Goal: Check status

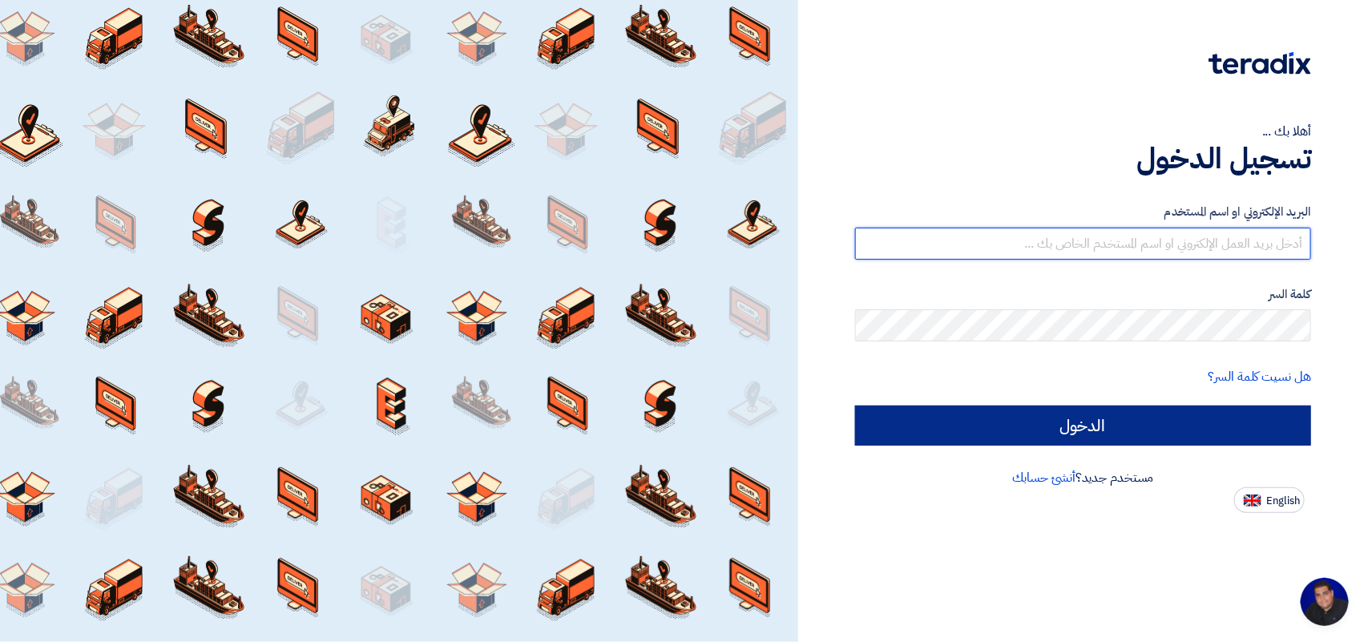
type input "[EMAIL_ADDRESS][DOMAIN_NAME]"
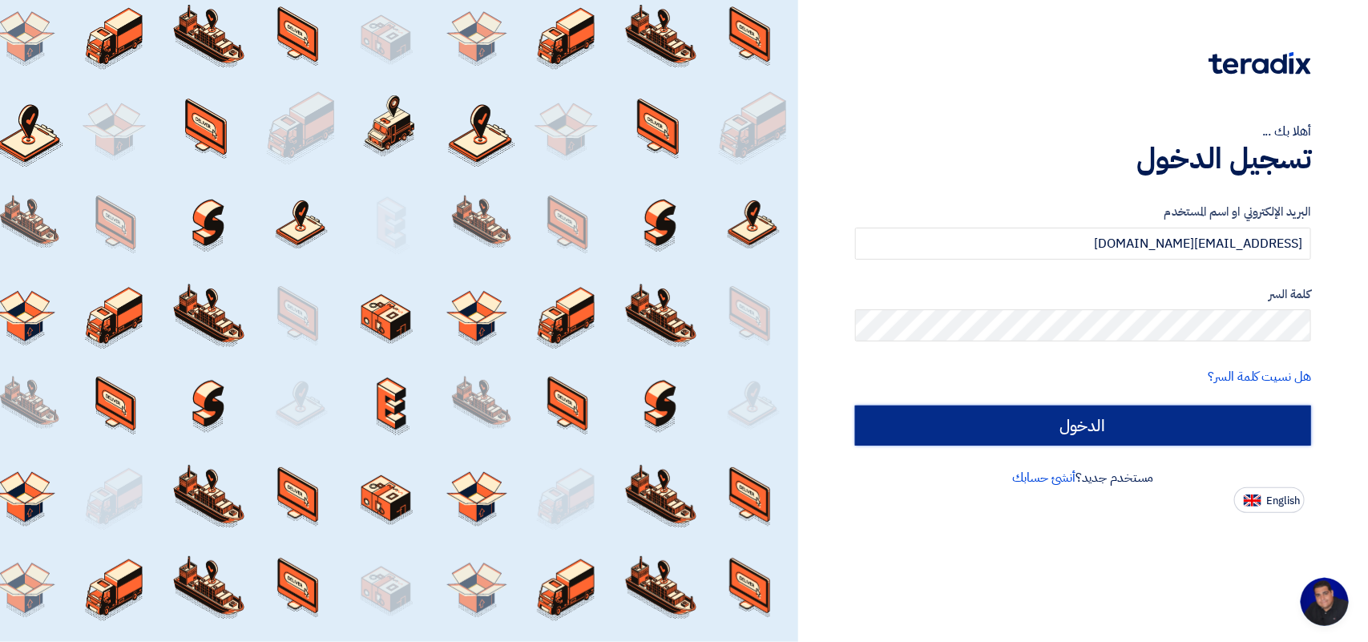
click at [1056, 414] on input "الدخول" at bounding box center [1083, 426] width 456 height 40
type input "Sign in"
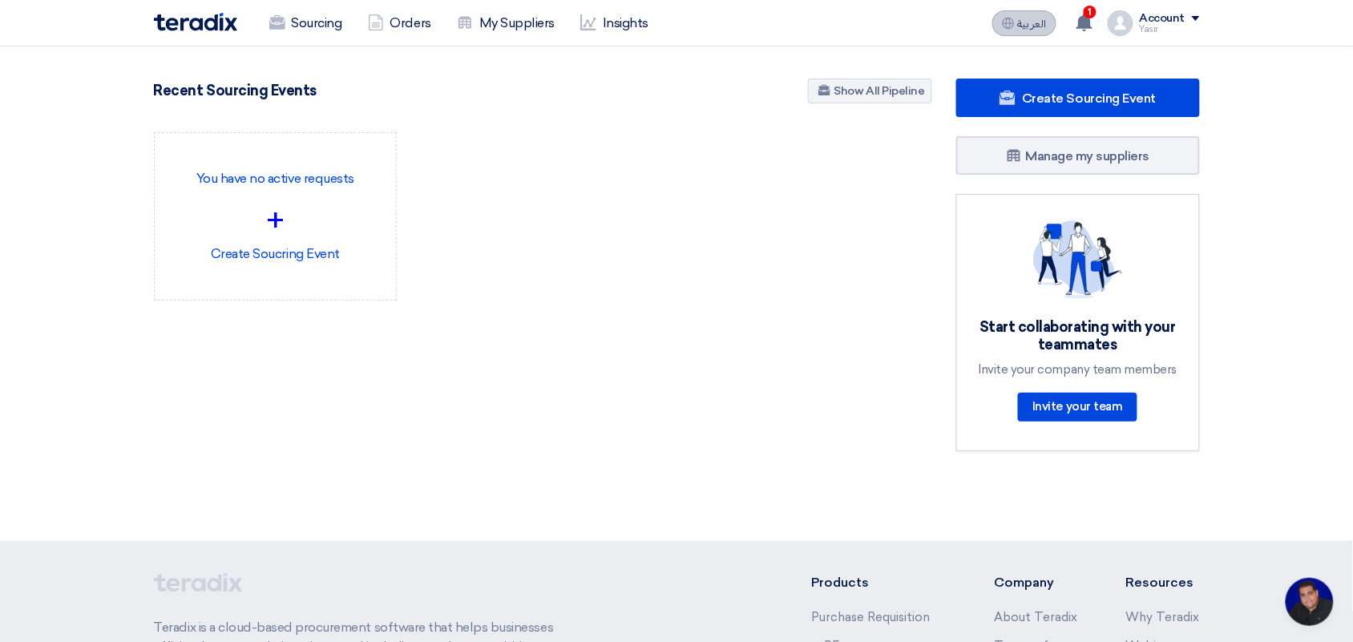
click at [1028, 28] on span "العربية" at bounding box center [1032, 23] width 29 height 11
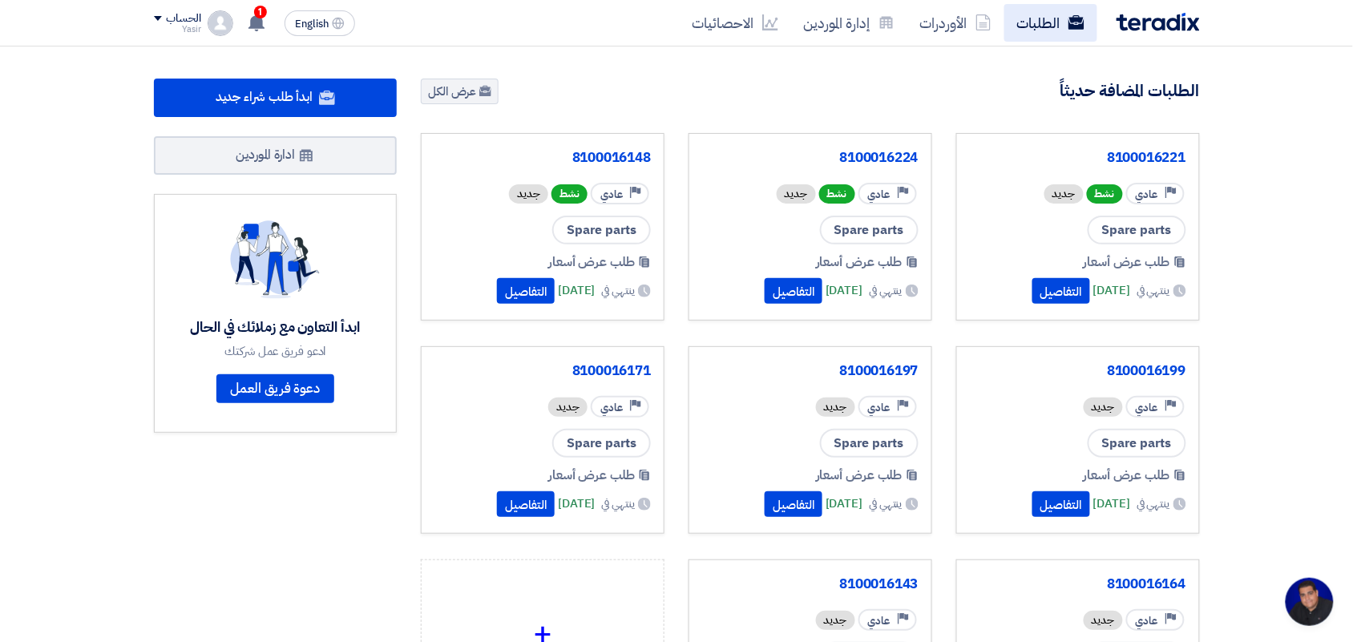
drag, startPoint x: 1056, startPoint y: 45, endPoint x: 1042, endPoint y: 28, distance: 21.7
click at [1042, 28] on div "الطلبات الأوردرات إدارة الموردين الاحصائيات English EN 1 a new question for 810…" at bounding box center [677, 23] width 1070 height 46
click at [1042, 28] on link "الطلبات" at bounding box center [1050, 23] width 93 height 38
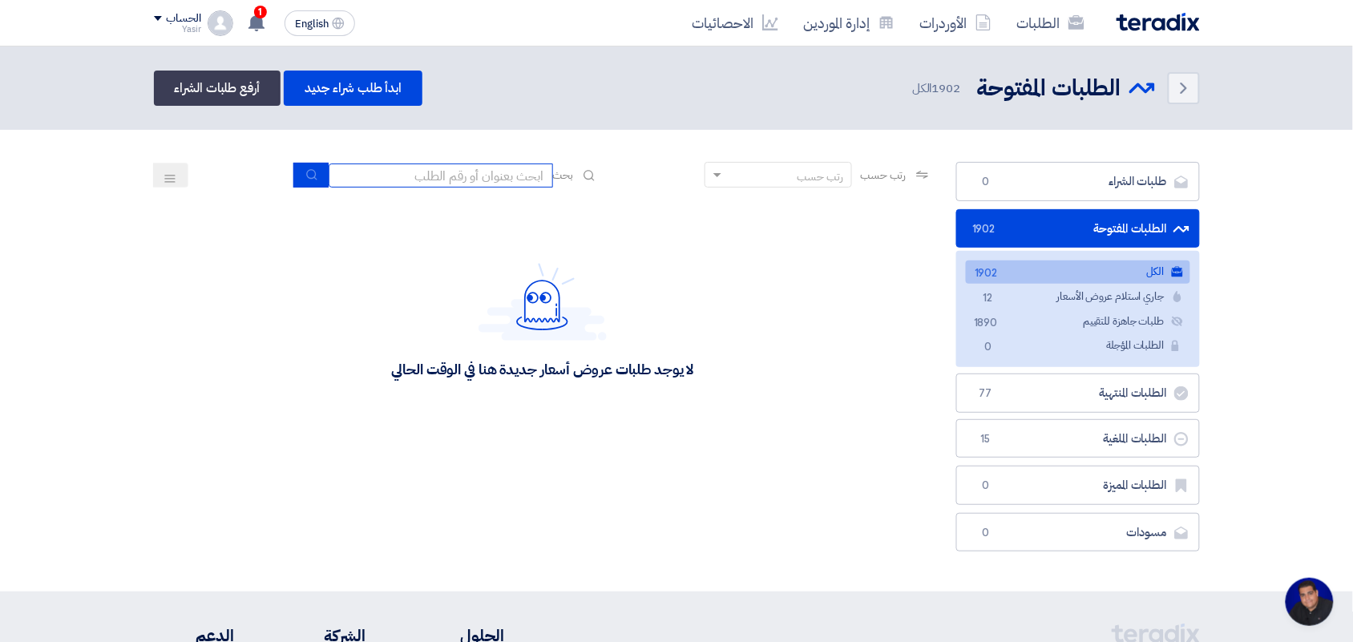
click at [457, 181] on input at bounding box center [441, 176] width 224 height 24
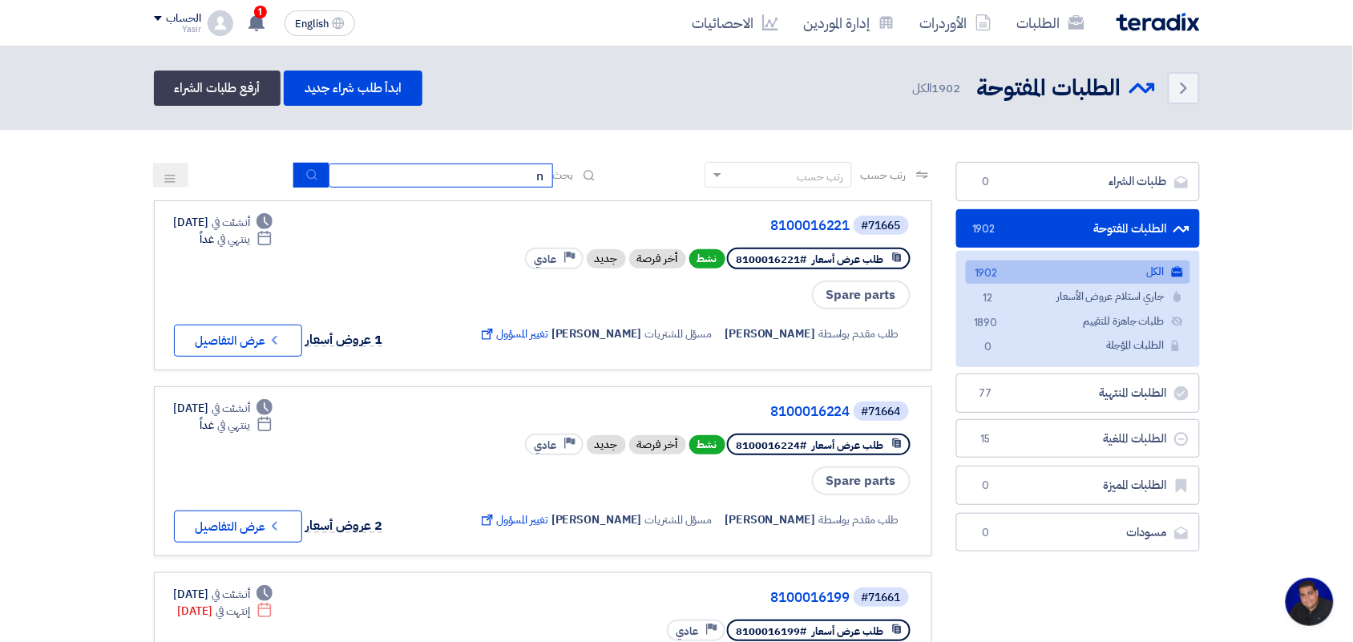
type input "new"
click at [305, 169] on icon "submit" at bounding box center [311, 174] width 13 height 13
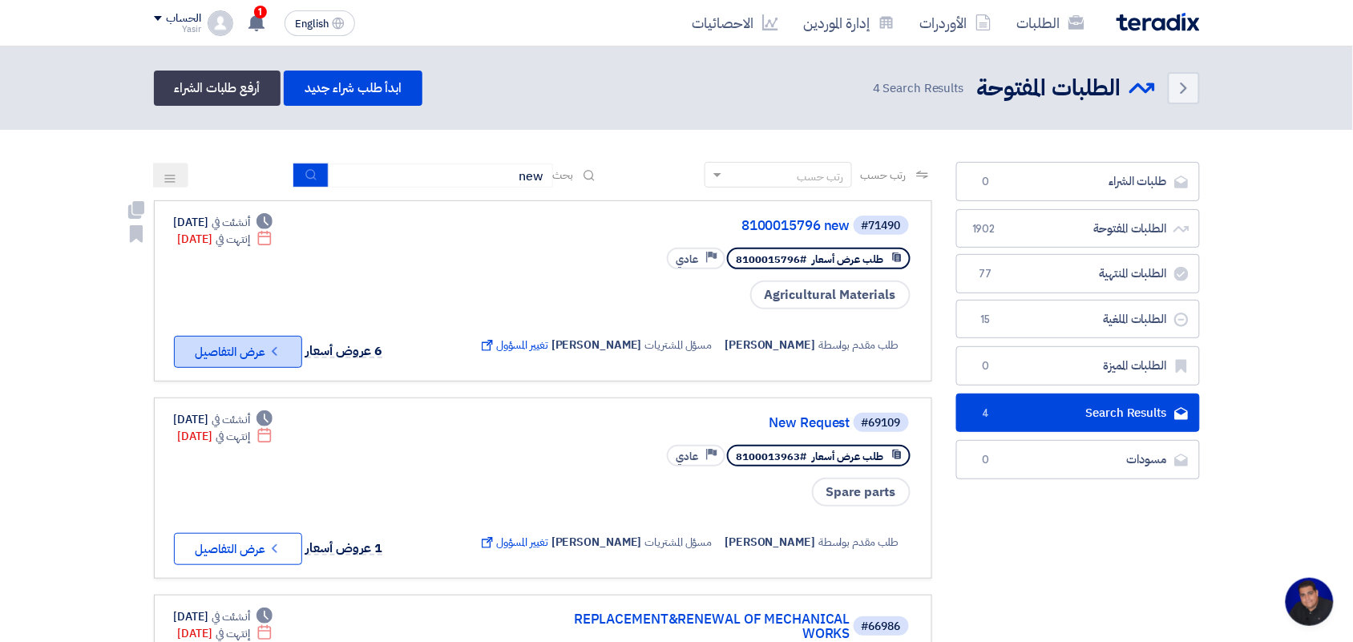
click at [214, 342] on button "Check details عرض التفاصيل" at bounding box center [238, 352] width 128 height 32
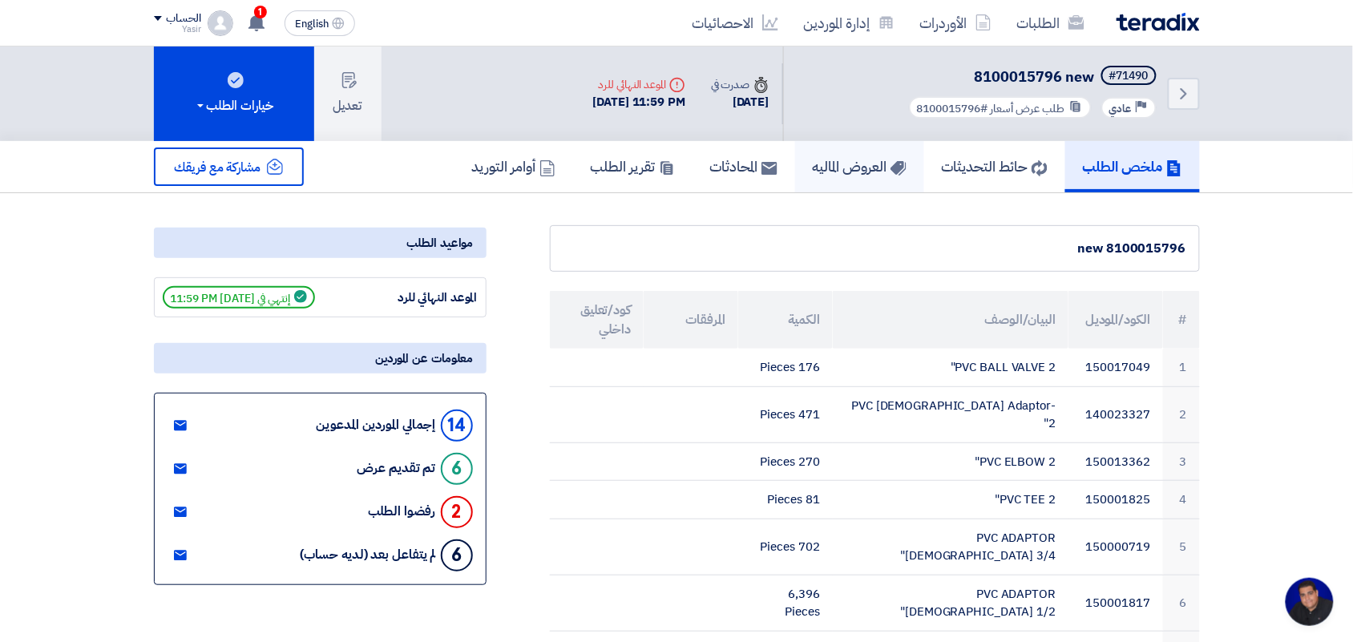
click at [854, 158] on h5 "العروض الماليه" at bounding box center [860, 166] width 94 height 18
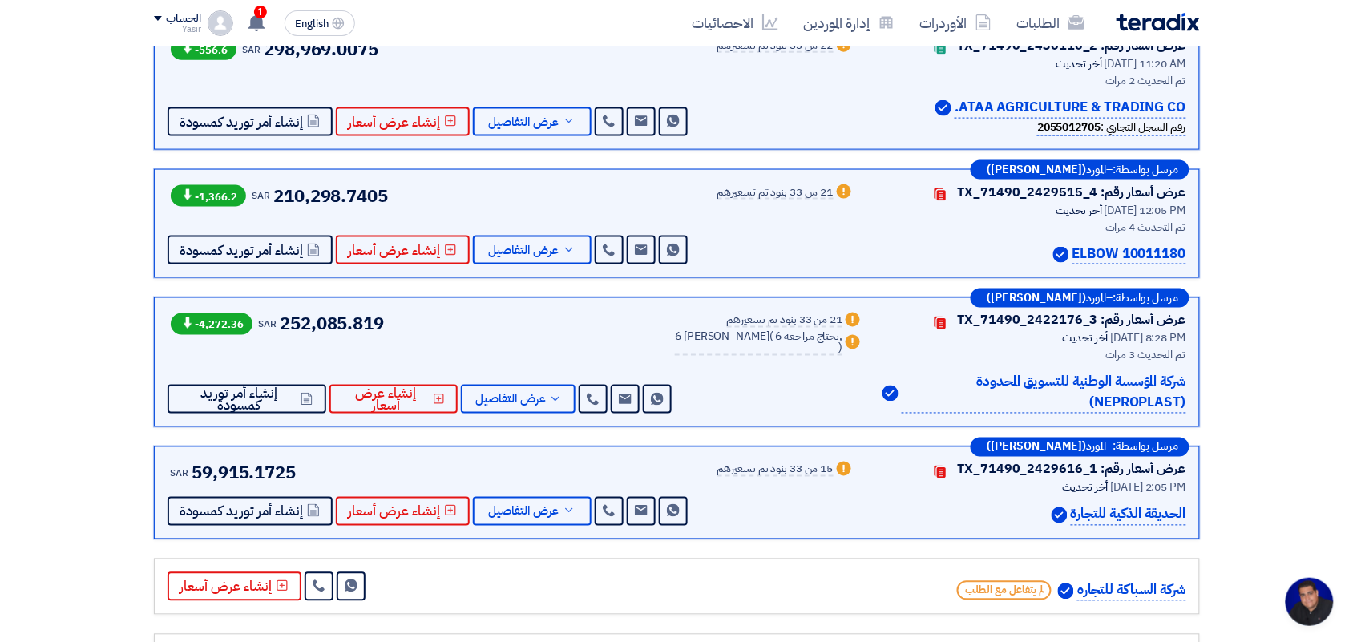
scroll to position [600, 0]
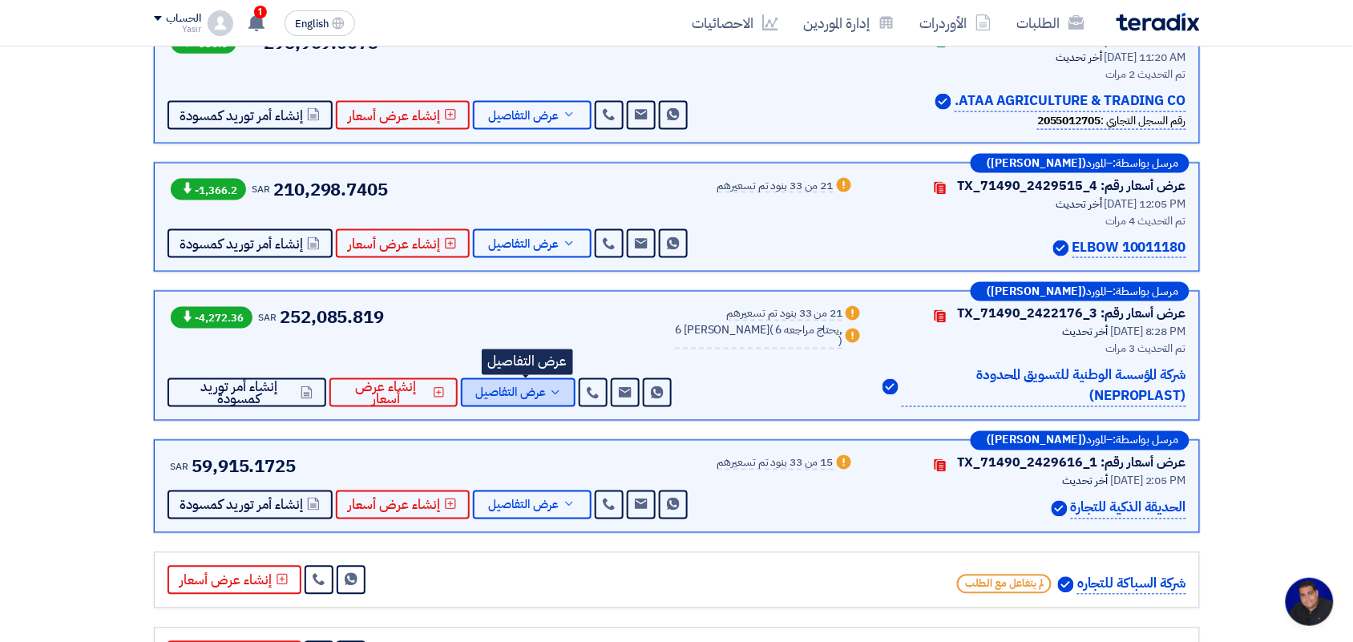
click at [571, 398] on button "عرض التفاصيل" at bounding box center [518, 392] width 115 height 29
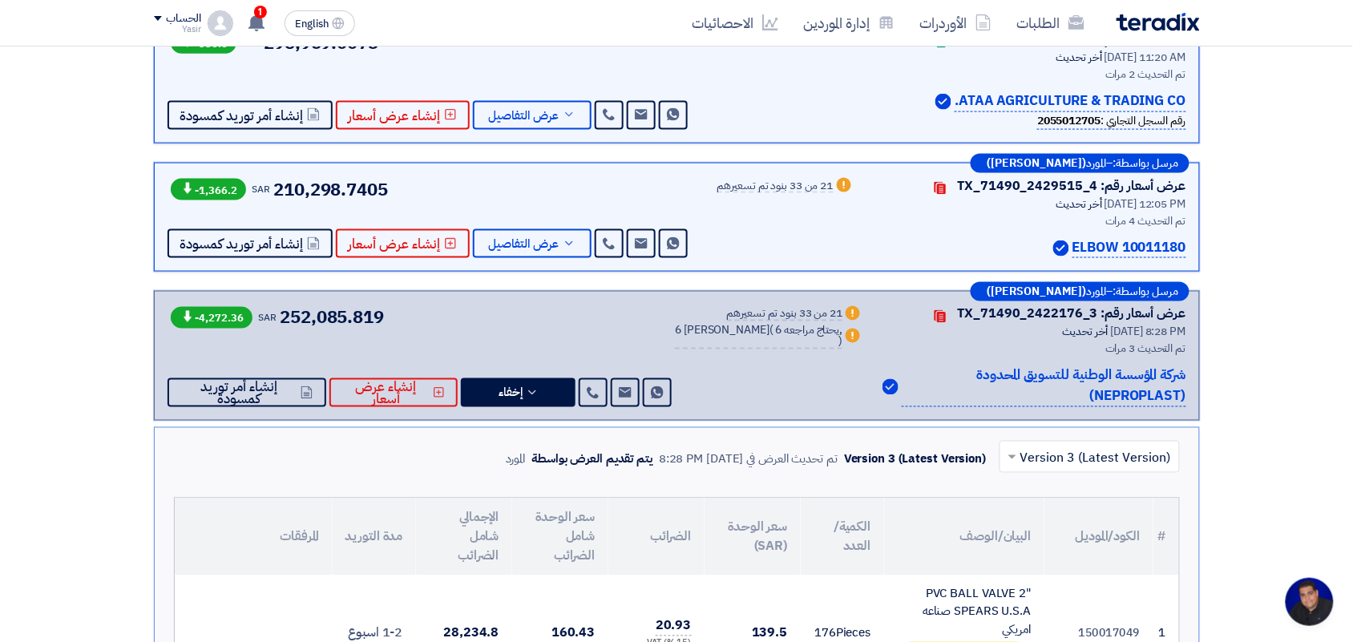
click at [1031, 459] on input "text" at bounding box center [1098, 459] width 148 height 26
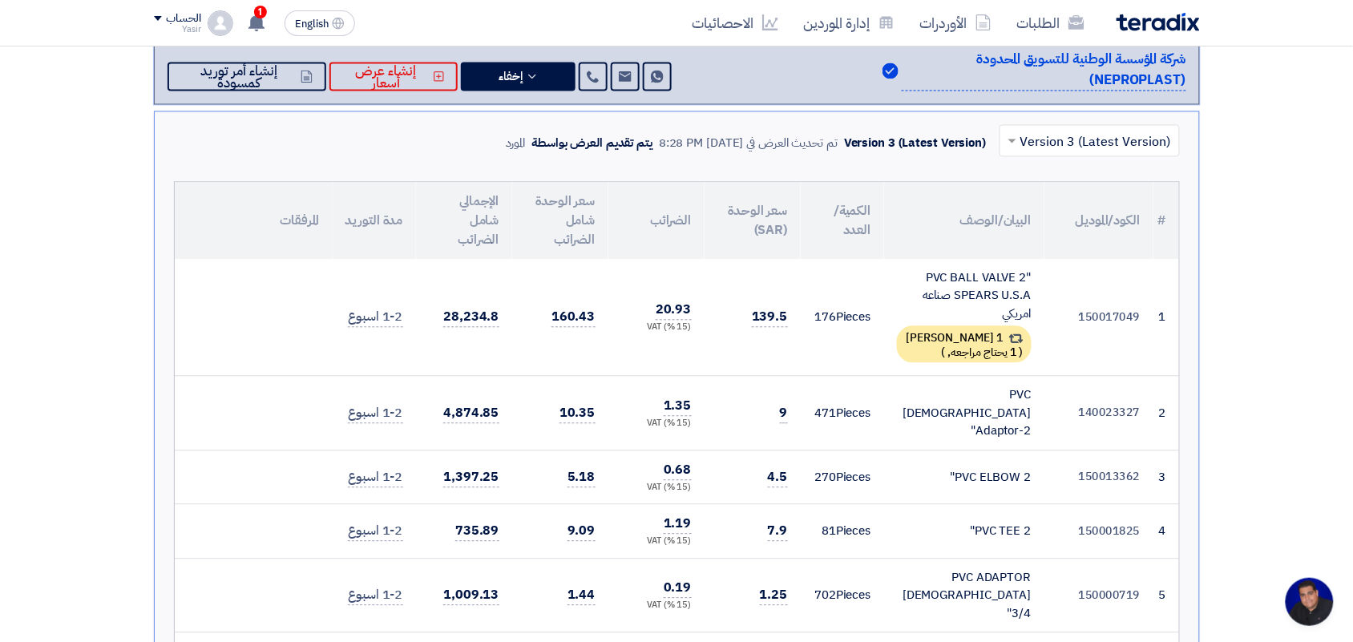
scroll to position [967, 0]
